Goal: Transaction & Acquisition: Purchase product/service

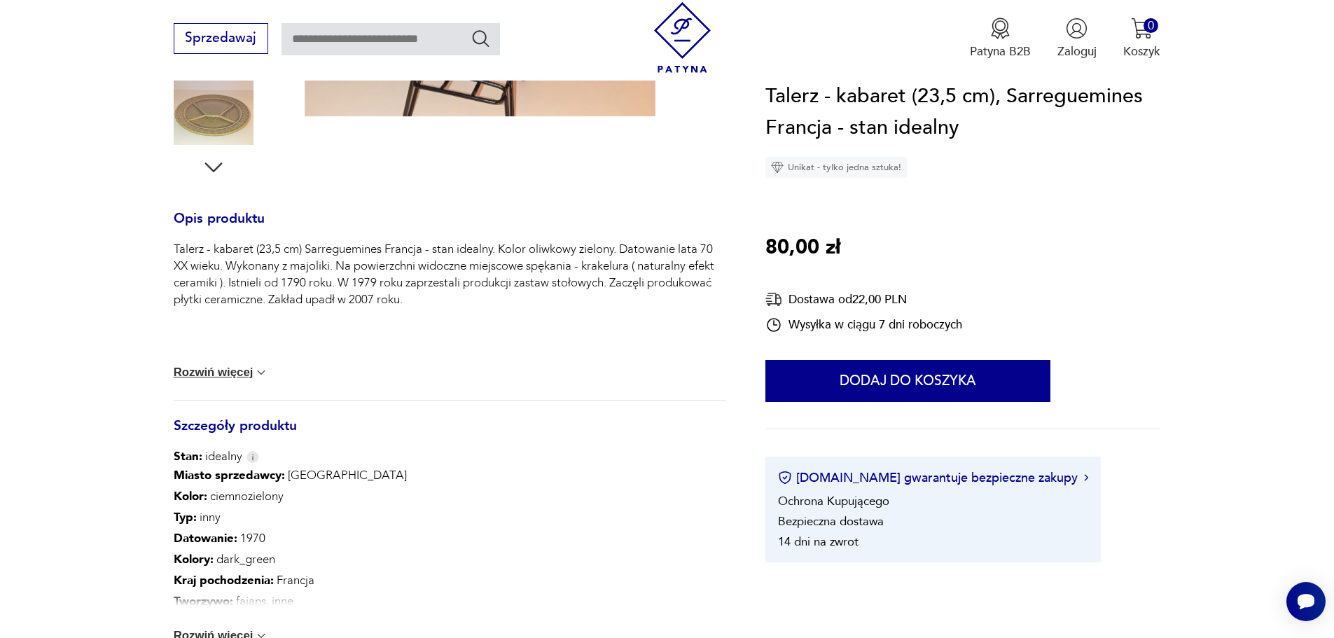
scroll to position [140, 0]
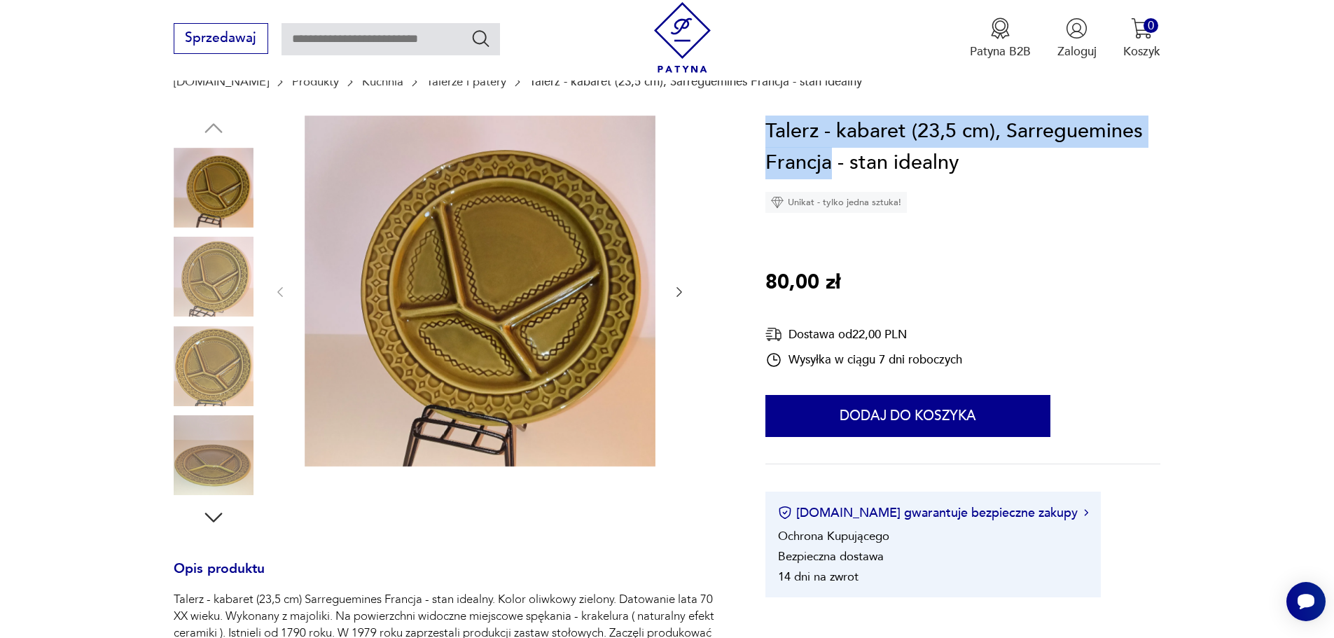
drag, startPoint x: 826, startPoint y: 165, endPoint x: 770, endPoint y: 137, distance: 63.3
click at [770, 137] on h1 "Talerz - kabaret (23,5 cm), Sarreguemines Francja - stan idealny" at bounding box center [962, 148] width 395 height 64
